Goal: Information Seeking & Learning: Learn about a topic

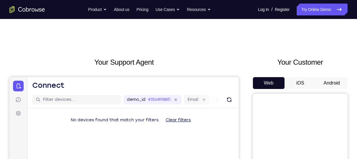
click at [322, 83] on button "Android" at bounding box center [332, 83] width 32 height 12
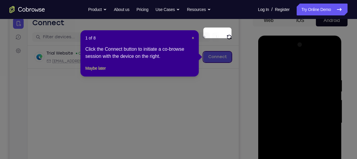
scroll to position [62, 0]
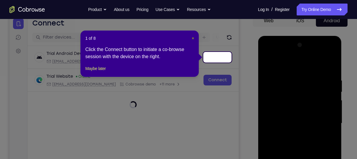
click at [193, 38] on span "×" at bounding box center [193, 38] width 2 height 5
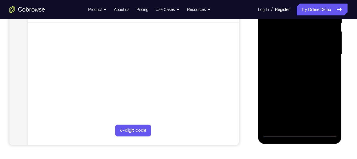
scroll to position [131, 0]
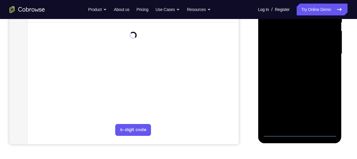
click at [299, 130] on div at bounding box center [299, 54] width 75 height 166
click at [300, 132] on div at bounding box center [299, 54] width 75 height 166
click at [324, 106] on div at bounding box center [299, 54] width 75 height 166
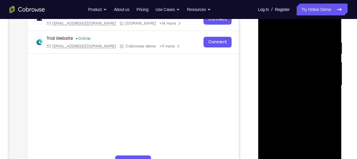
scroll to position [99, 0]
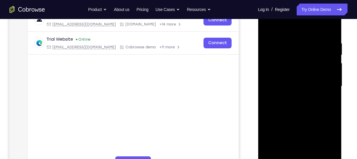
click at [283, 27] on div at bounding box center [299, 86] width 75 height 166
click at [325, 87] on div at bounding box center [299, 86] width 75 height 166
click at [293, 156] on div at bounding box center [299, 86] width 75 height 166
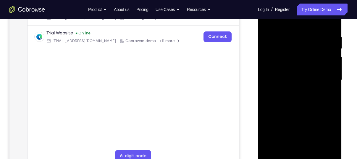
scroll to position [106, 0]
click at [291, 108] on div at bounding box center [299, 79] width 75 height 166
click at [291, 75] on div at bounding box center [299, 79] width 75 height 166
click at [278, 81] on div at bounding box center [299, 79] width 75 height 166
click at [282, 75] on div at bounding box center [299, 79] width 75 height 166
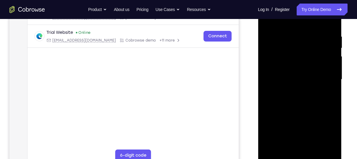
click at [283, 86] on div at bounding box center [299, 79] width 75 height 166
click at [284, 149] on div at bounding box center [299, 79] width 75 height 166
click at [286, 62] on div at bounding box center [299, 79] width 75 height 166
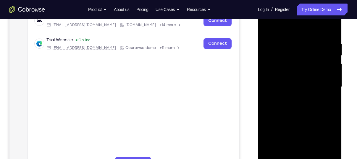
scroll to position [98, 0]
click at [281, 55] on div at bounding box center [299, 87] width 75 height 166
click at [267, 28] on div at bounding box center [299, 87] width 75 height 166
click at [332, 34] on div at bounding box center [299, 87] width 75 height 166
click at [290, 42] on div at bounding box center [299, 87] width 75 height 166
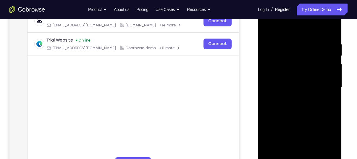
click at [267, 78] on div at bounding box center [299, 87] width 75 height 166
click at [330, 78] on div at bounding box center [299, 87] width 75 height 166
click at [304, 154] on div at bounding box center [299, 87] width 75 height 166
click at [292, 97] on div at bounding box center [299, 87] width 75 height 166
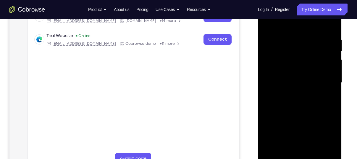
scroll to position [103, 0]
click at [312, 150] on div at bounding box center [299, 82] width 75 height 166
click at [327, 149] on div at bounding box center [299, 82] width 75 height 166
click at [329, 23] on div at bounding box center [299, 82] width 75 height 166
click at [330, 22] on div at bounding box center [299, 82] width 75 height 166
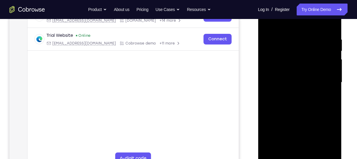
click at [267, 22] on div at bounding box center [299, 82] width 75 height 166
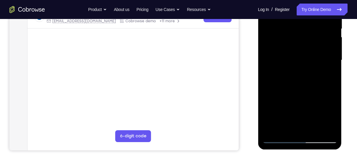
scroll to position [125, 0]
click at [314, 130] on div at bounding box center [299, 61] width 75 height 166
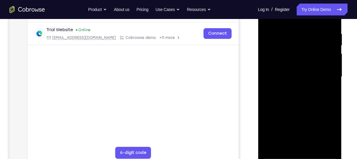
scroll to position [102, 0]
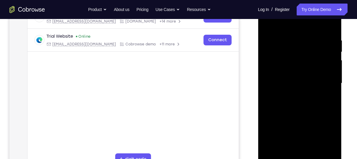
click at [303, 114] on div at bounding box center [299, 83] width 75 height 166
click at [300, 32] on div at bounding box center [299, 83] width 75 height 166
click at [289, 78] on div at bounding box center [299, 83] width 75 height 166
click at [283, 139] on div at bounding box center [299, 83] width 75 height 166
click at [308, 138] on div at bounding box center [299, 83] width 75 height 166
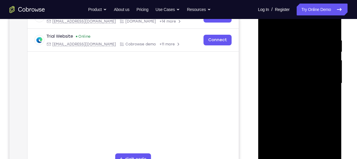
click at [327, 98] on div at bounding box center [299, 83] width 75 height 166
click at [265, 24] on div at bounding box center [299, 83] width 75 height 166
click at [278, 31] on div at bounding box center [299, 83] width 75 height 166
click at [291, 81] on div at bounding box center [299, 83] width 75 height 166
click at [280, 85] on div at bounding box center [299, 83] width 75 height 166
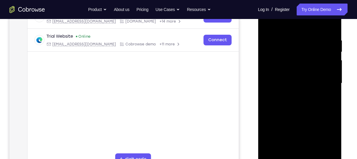
click at [293, 86] on div at bounding box center [299, 83] width 75 height 166
click at [329, 98] on div at bounding box center [299, 83] width 75 height 166
click at [267, 24] on div at bounding box center [299, 83] width 75 height 166
click at [290, 93] on div at bounding box center [299, 83] width 75 height 166
click at [277, 138] on div at bounding box center [299, 83] width 75 height 166
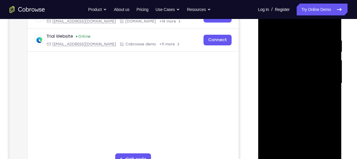
click at [299, 139] on div at bounding box center [299, 83] width 75 height 166
click at [327, 97] on div at bounding box center [299, 83] width 75 height 166
click at [267, 23] on div at bounding box center [299, 83] width 75 height 166
click at [296, 54] on div at bounding box center [299, 83] width 75 height 166
click at [285, 147] on div at bounding box center [299, 83] width 75 height 166
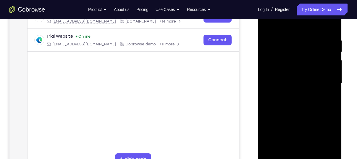
click at [331, 140] on div at bounding box center [299, 83] width 75 height 166
click at [285, 150] on div at bounding box center [299, 83] width 75 height 166
click at [317, 117] on div at bounding box center [299, 83] width 75 height 166
click at [328, 91] on div at bounding box center [299, 83] width 75 height 166
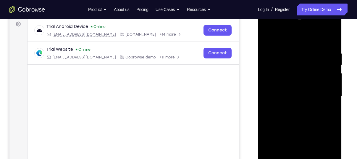
scroll to position [88, 0]
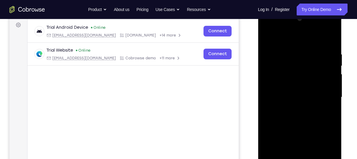
click at [268, 37] on div at bounding box center [299, 97] width 75 height 166
click at [331, 76] on div at bounding box center [299, 97] width 75 height 166
click at [268, 37] on div at bounding box center [299, 97] width 75 height 166
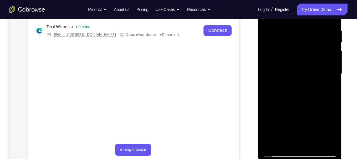
scroll to position [112, 0]
click at [323, 26] on div at bounding box center [299, 74] width 75 height 166
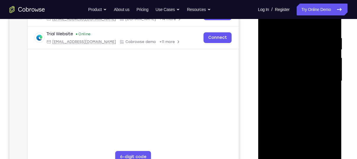
click at [330, 148] on div at bounding box center [299, 81] width 75 height 166
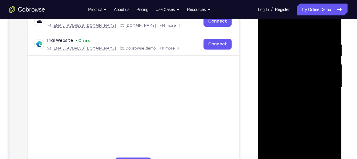
scroll to position [97, 0]
click at [324, 89] on div at bounding box center [299, 88] width 75 height 166
click at [325, 70] on div at bounding box center [299, 88] width 75 height 166
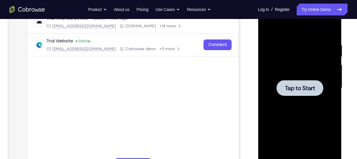
click at [288, 91] on span "Tap to Start" at bounding box center [300, 88] width 30 height 6
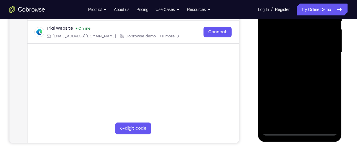
scroll to position [139, 0]
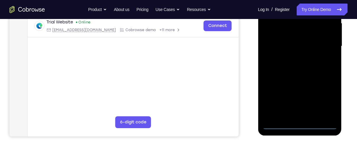
click at [301, 125] on div at bounding box center [299, 46] width 75 height 166
click at [323, 100] on div at bounding box center [299, 46] width 75 height 166
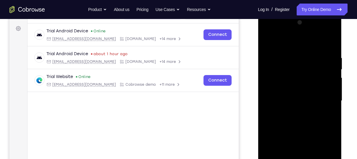
scroll to position [85, 0]
click at [277, 38] on div at bounding box center [299, 101] width 75 height 166
click at [327, 96] on div at bounding box center [299, 101] width 75 height 166
click at [293, 112] on div at bounding box center [299, 101] width 75 height 166
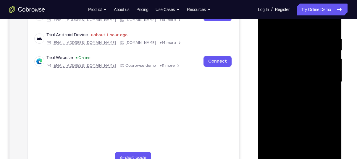
scroll to position [105, 0]
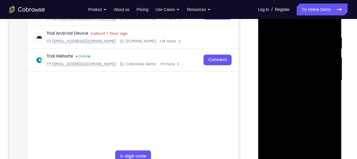
click at [291, 108] on div at bounding box center [299, 80] width 75 height 166
click at [284, 78] on div at bounding box center [299, 80] width 75 height 166
click at [280, 81] on div at bounding box center [299, 80] width 75 height 166
click at [282, 75] on div at bounding box center [299, 80] width 75 height 166
click at [280, 84] on div at bounding box center [299, 80] width 75 height 166
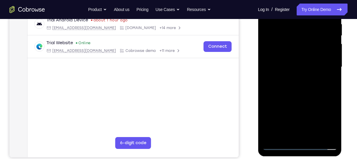
scroll to position [119, 0]
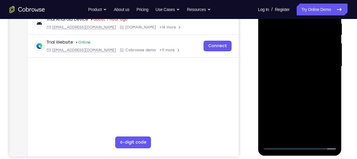
click at [286, 133] on div at bounding box center [299, 66] width 75 height 166
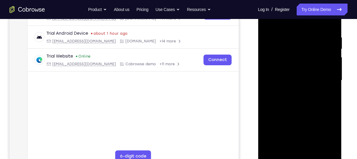
click at [291, 61] on div at bounding box center [299, 80] width 75 height 166
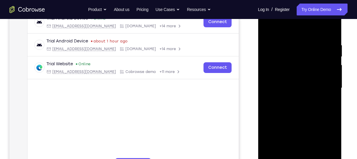
click at [278, 59] on div at bounding box center [299, 88] width 75 height 166
click at [266, 28] on div at bounding box center [299, 88] width 75 height 166
click at [333, 35] on div at bounding box center [299, 88] width 75 height 166
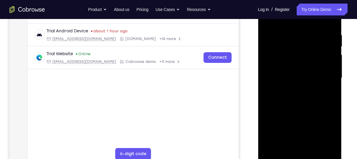
scroll to position [108, 0]
click at [316, 146] on div at bounding box center [299, 77] width 75 height 166
click at [302, 108] on div at bounding box center [299, 77] width 75 height 166
click at [295, 73] on div at bounding box center [299, 77] width 75 height 166
click at [272, 143] on div at bounding box center [299, 77] width 75 height 166
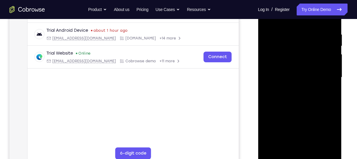
click at [328, 92] on div at bounding box center [299, 77] width 75 height 166
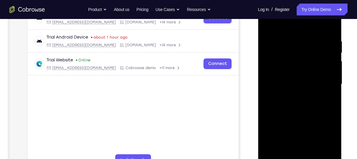
scroll to position [99, 0]
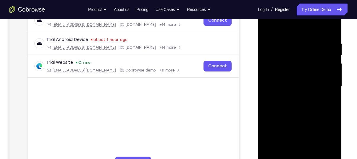
click at [267, 27] on div at bounding box center [299, 87] width 75 height 166
click at [297, 33] on div at bounding box center [299, 87] width 75 height 166
click at [268, 25] on div at bounding box center [299, 87] width 75 height 166
click at [290, 44] on div at bounding box center [299, 87] width 75 height 166
click at [326, 83] on div at bounding box center [299, 87] width 75 height 166
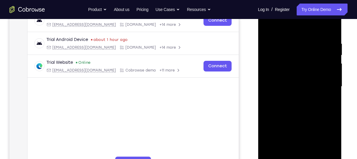
click at [326, 83] on div at bounding box center [299, 87] width 75 height 166
click at [327, 80] on div at bounding box center [299, 87] width 75 height 166
click at [330, 28] on div at bounding box center [299, 87] width 75 height 166
drag, startPoint x: 298, startPoint y: 49, endPoint x: 294, endPoint y: 130, distance: 81.2
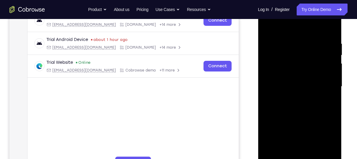
click at [294, 130] on div at bounding box center [299, 87] width 75 height 166
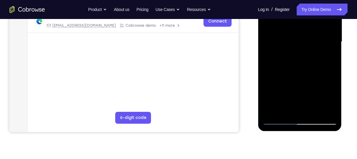
scroll to position [144, 0]
click at [328, 112] on div at bounding box center [299, 42] width 75 height 166
drag, startPoint x: 287, startPoint y: 63, endPoint x: 289, endPoint y: 28, distance: 34.7
click at [289, 28] on div at bounding box center [299, 42] width 75 height 166
click at [279, 64] on div at bounding box center [299, 42] width 75 height 166
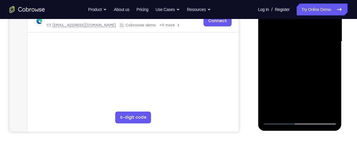
click at [270, 111] on div at bounding box center [299, 42] width 75 height 166
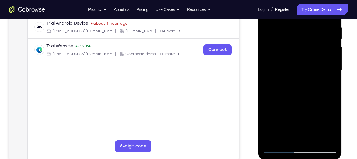
scroll to position [109, 0]
